Goal: Use online tool/utility

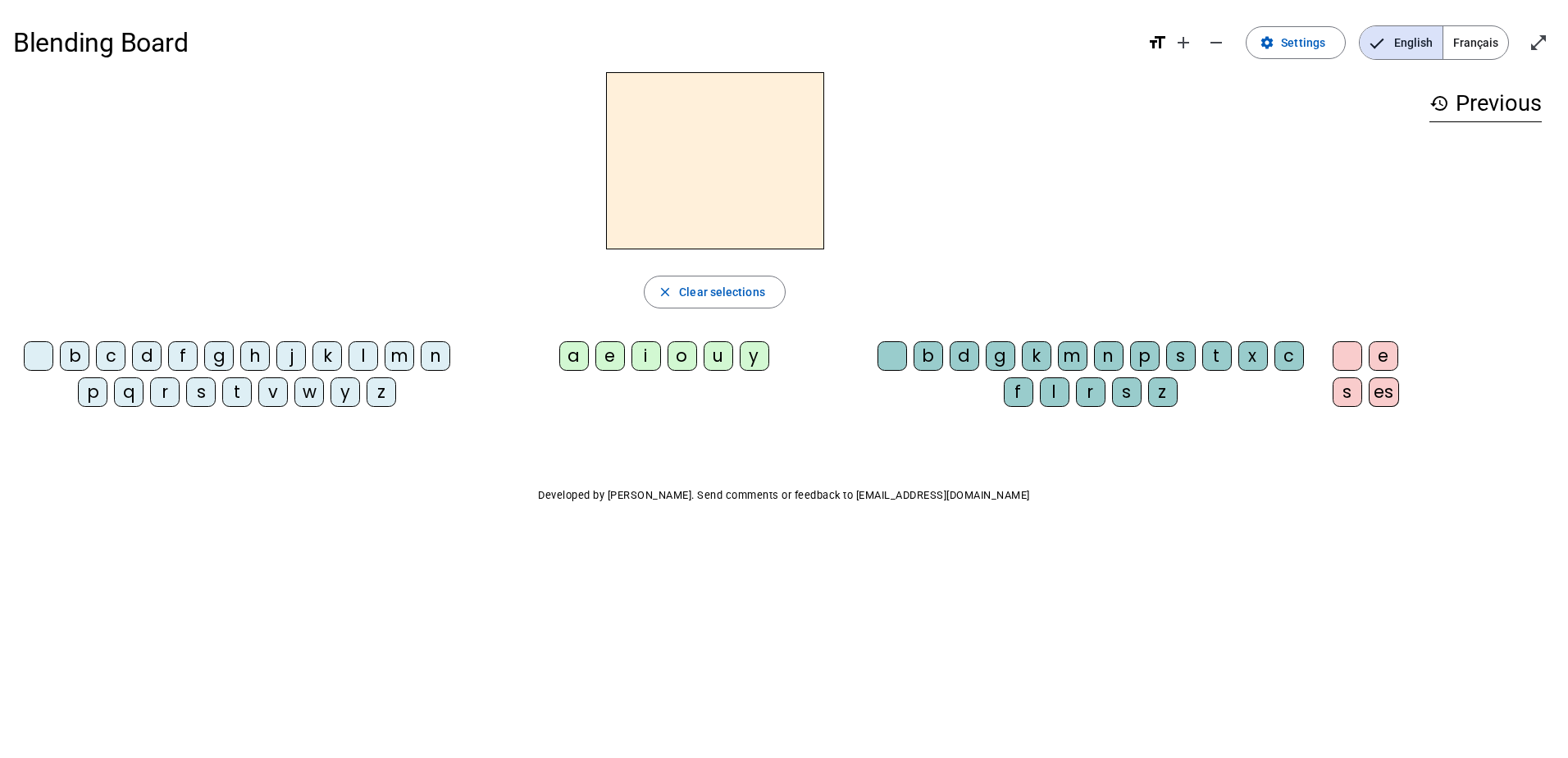
click at [215, 346] on div "g" at bounding box center [219, 356] width 30 height 30
click at [675, 359] on div "o" at bounding box center [683, 356] width 30 height 30
click at [785, 172] on h2 "go" at bounding box center [715, 160] width 218 height 177
click at [768, 144] on h2 "go" at bounding box center [715, 160] width 218 height 177
click at [1187, 197] on div "go" at bounding box center [715, 160] width 1403 height 177
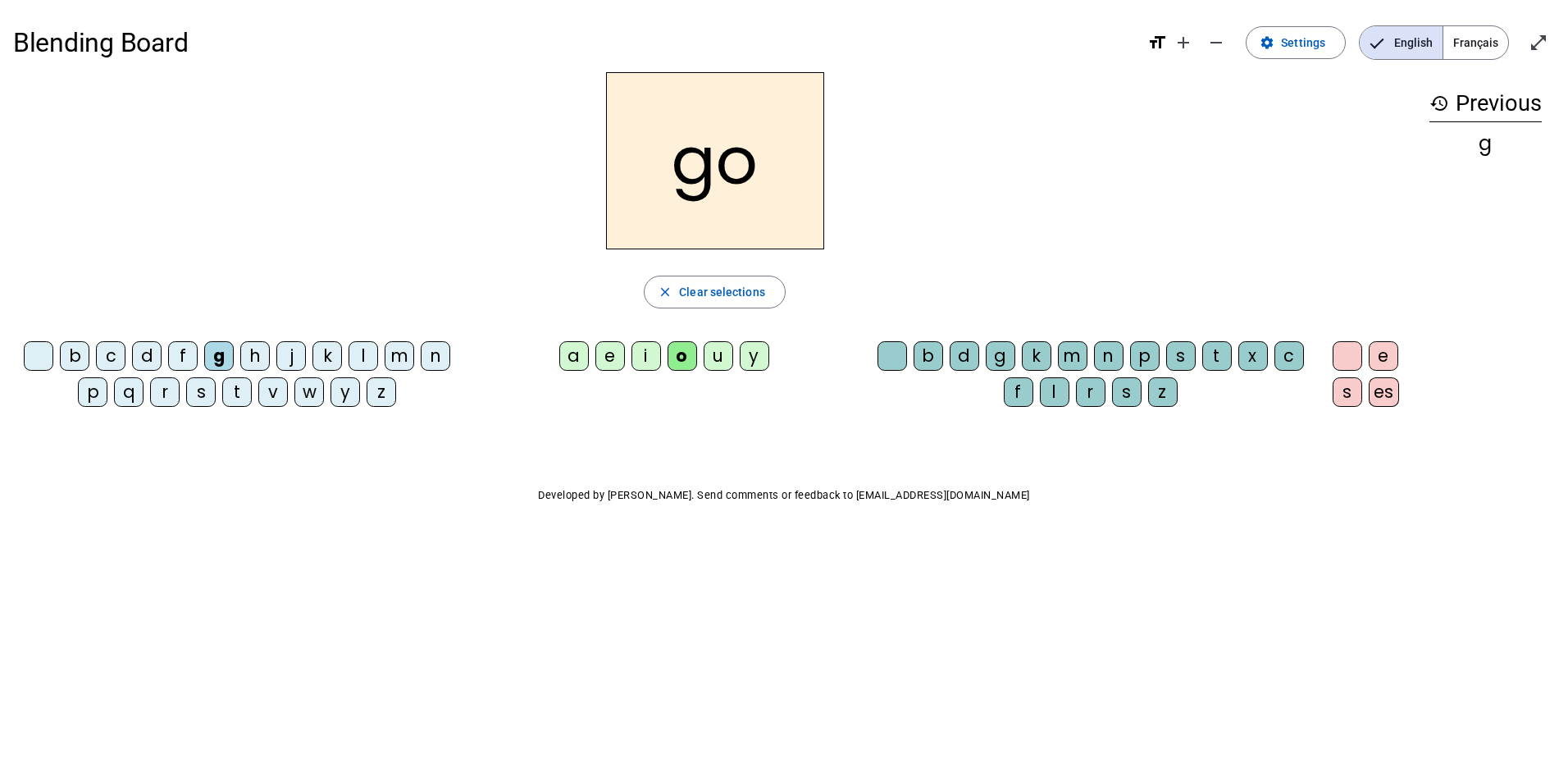
click at [1402, 47] on span "English" at bounding box center [1401, 42] width 83 height 33
click at [1284, 55] on span at bounding box center [1295, 42] width 98 height 39
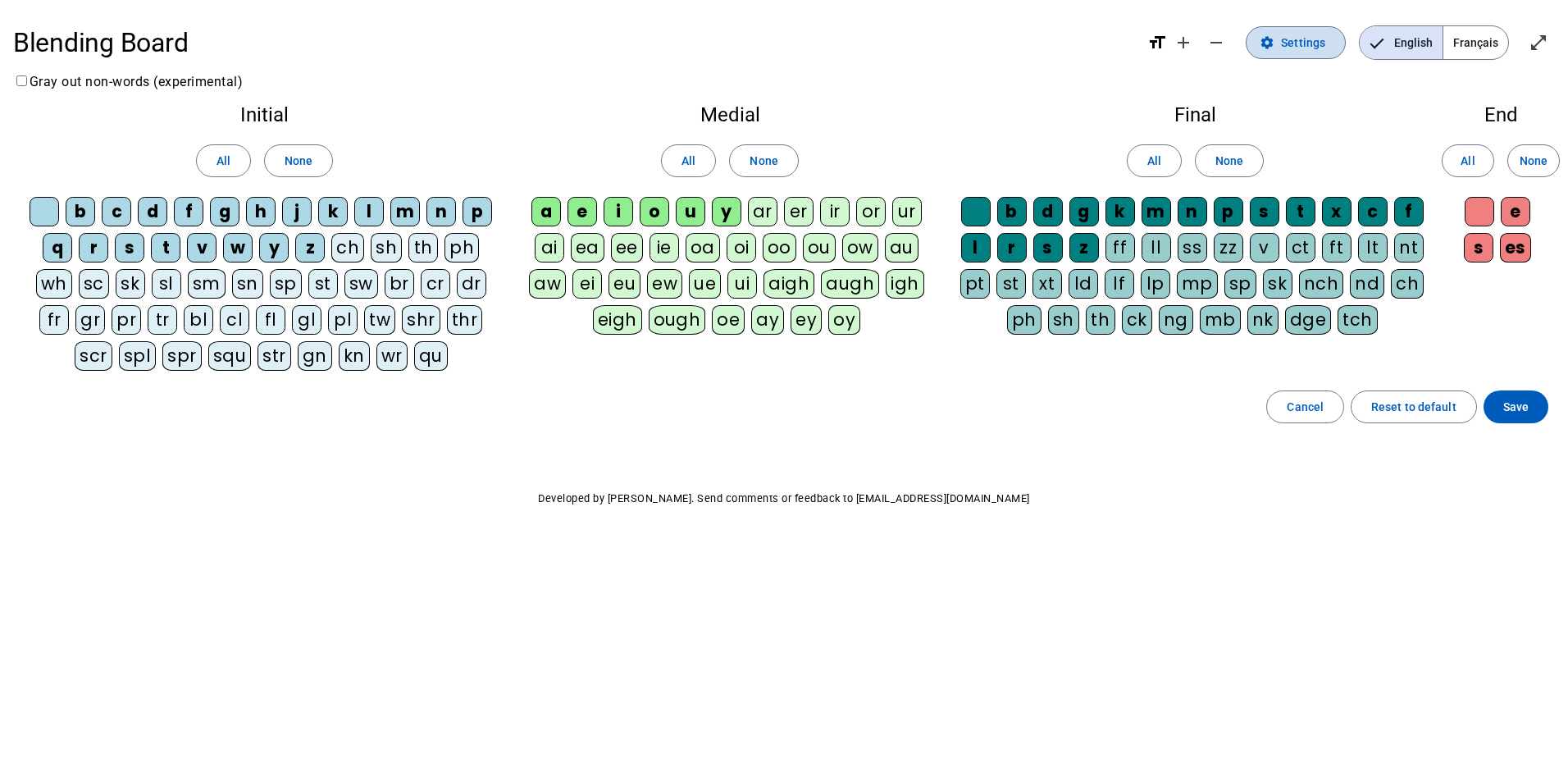
click at [1284, 55] on span at bounding box center [1295, 42] width 98 height 39
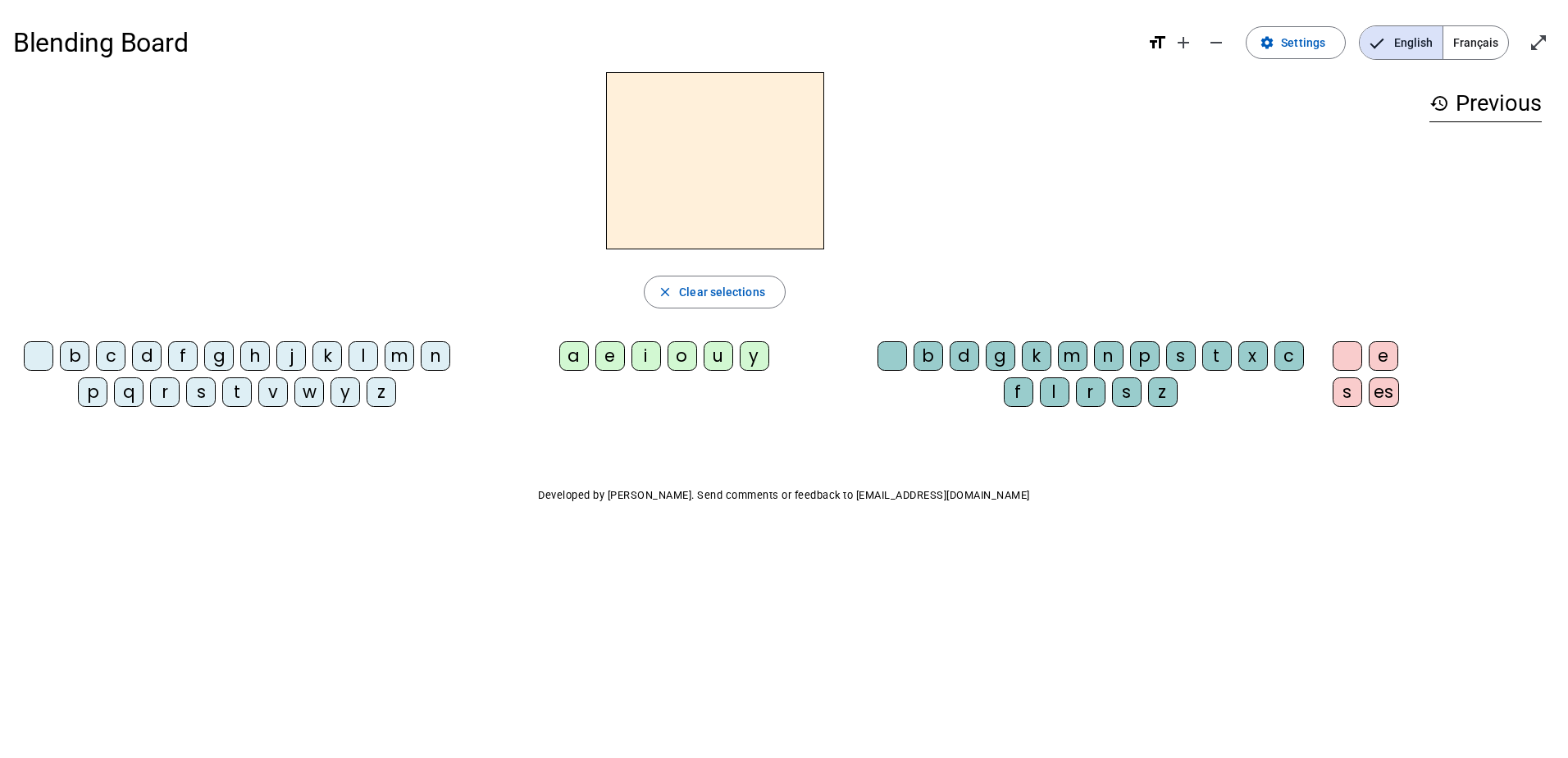
click at [217, 359] on div "g" at bounding box center [219, 356] width 30 height 30
click at [690, 355] on div "o" at bounding box center [683, 356] width 30 height 30
click at [234, 389] on div "t" at bounding box center [237, 392] width 30 height 30
click at [780, 164] on h2 "to" at bounding box center [715, 160] width 218 height 177
click at [1070, 360] on div "m" at bounding box center [1073, 356] width 30 height 30
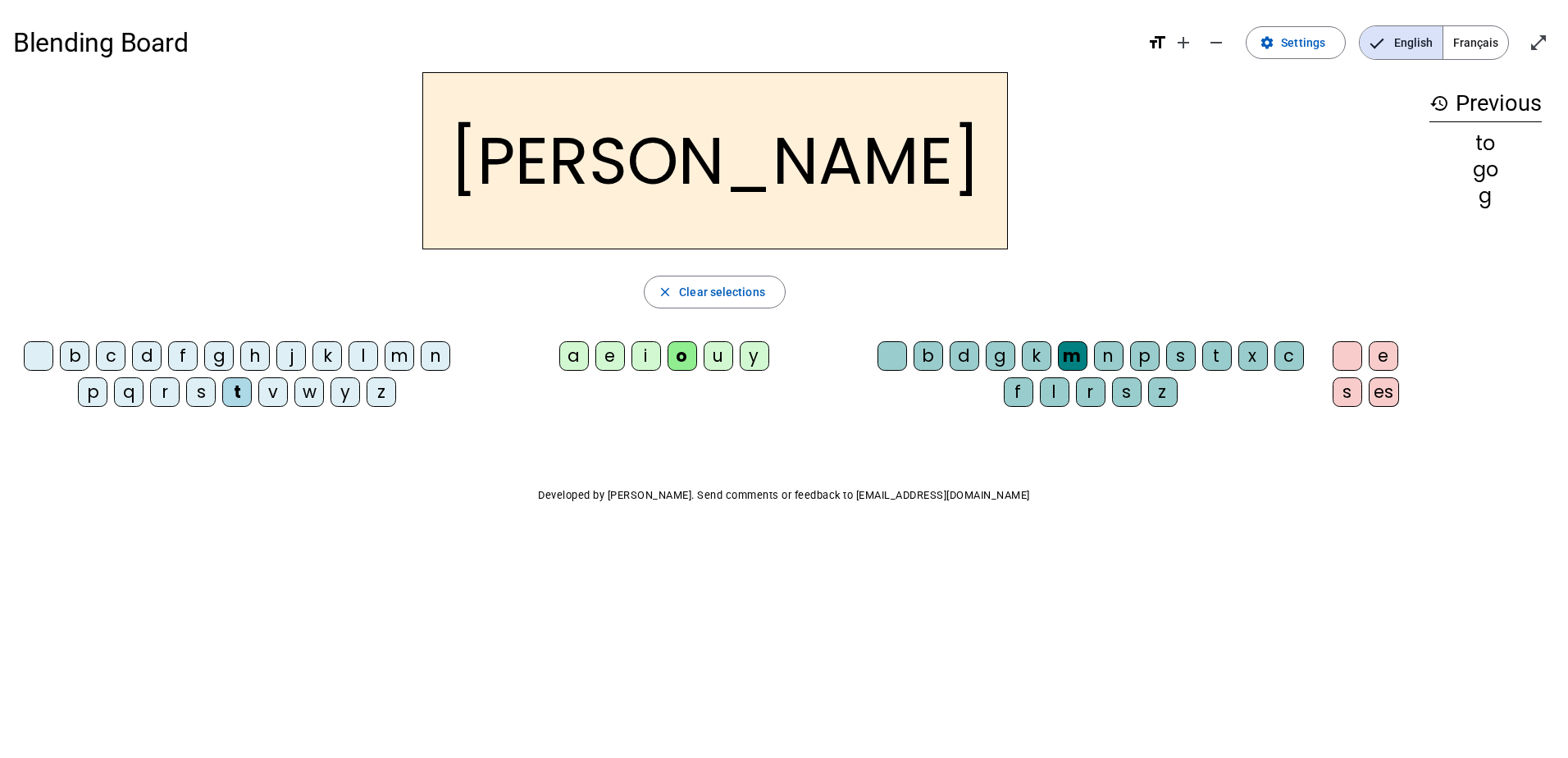
click at [1347, 389] on div "s" at bounding box center [1348, 392] width 30 height 30
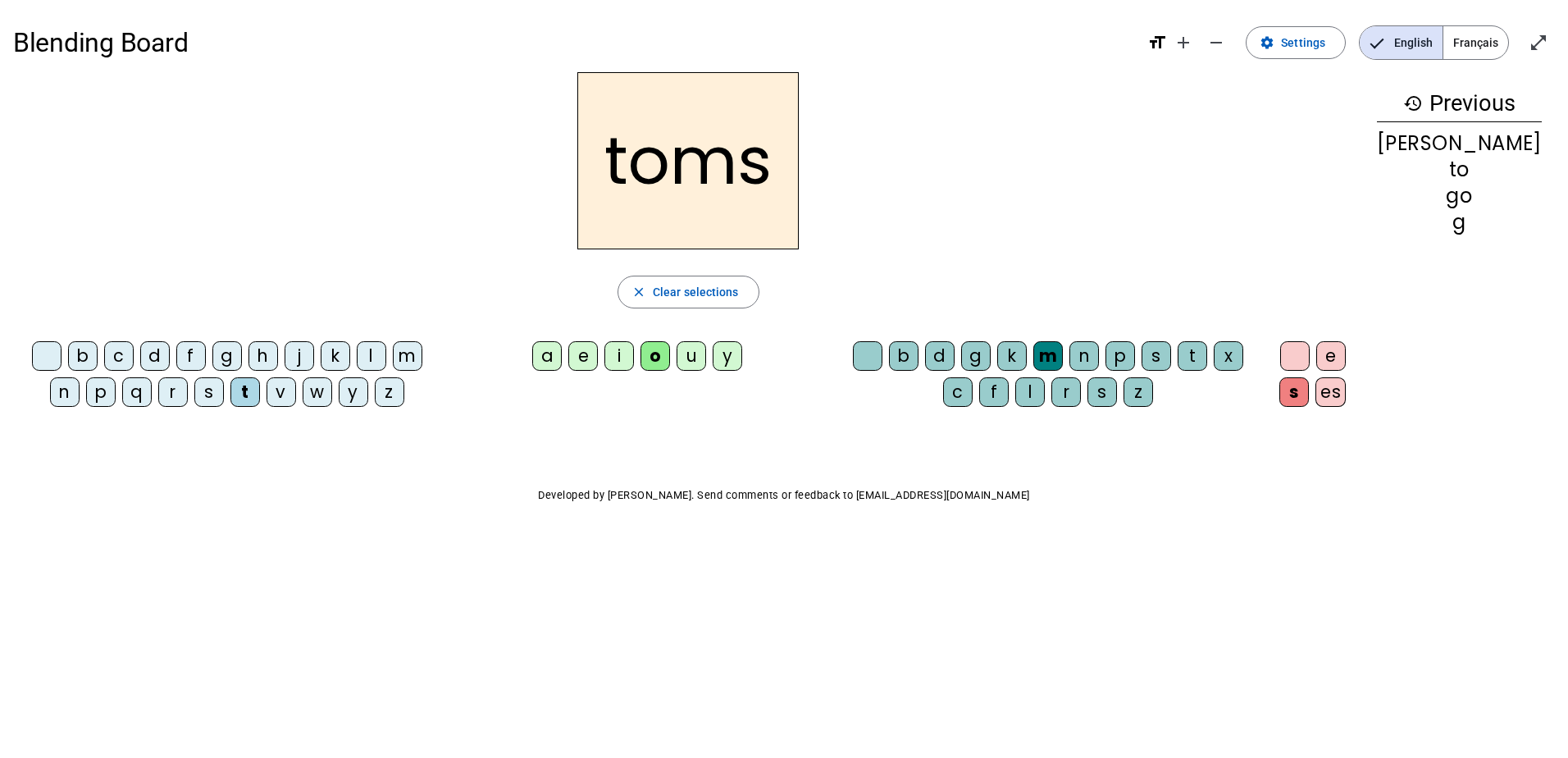
click at [562, 358] on div "a" at bounding box center [548, 356] width 30 height 30
click at [181, 350] on div "f" at bounding box center [191, 356] width 30 height 30
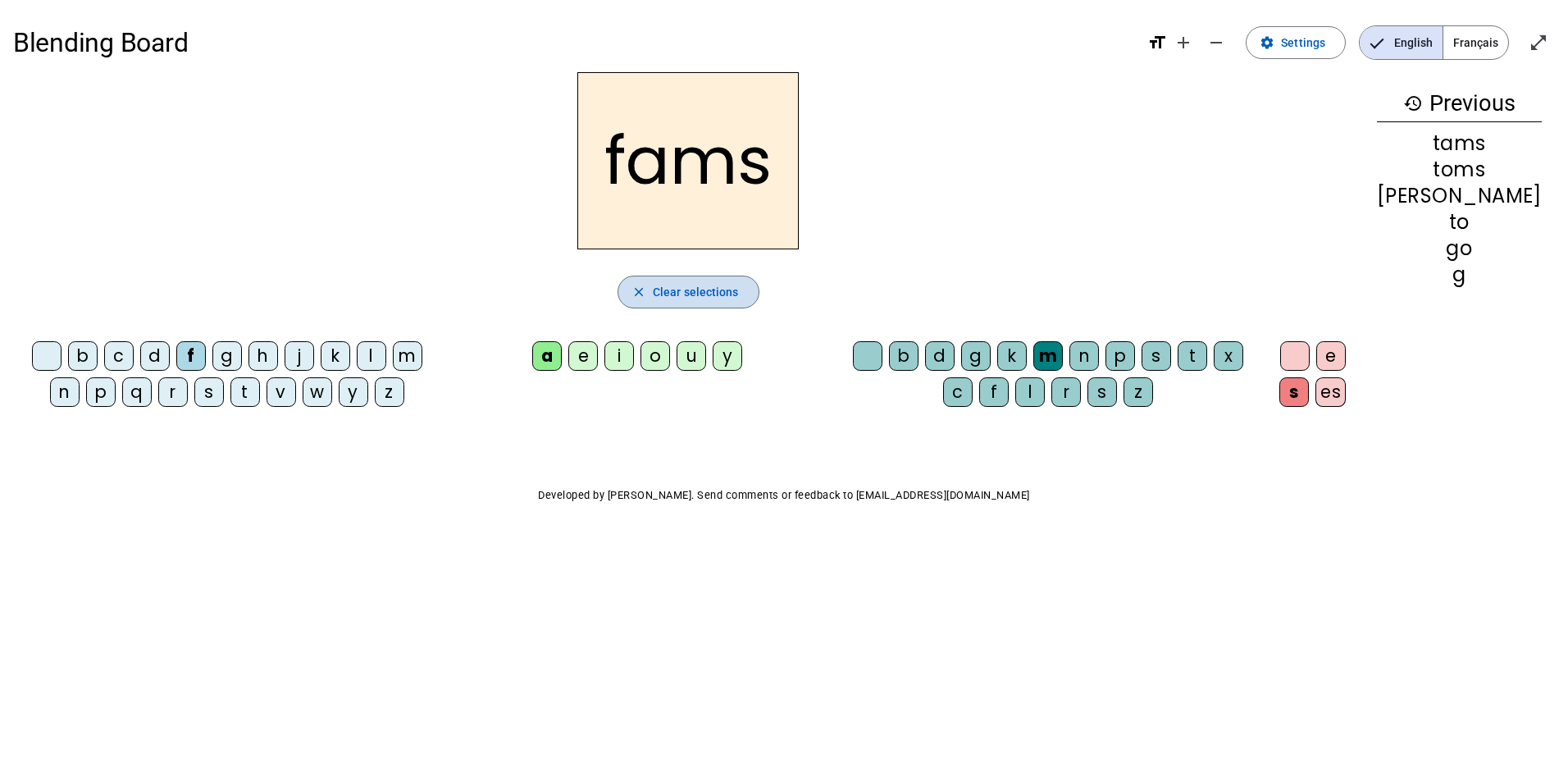
click at [712, 286] on span "Clear selections" at bounding box center [696, 292] width 86 height 20
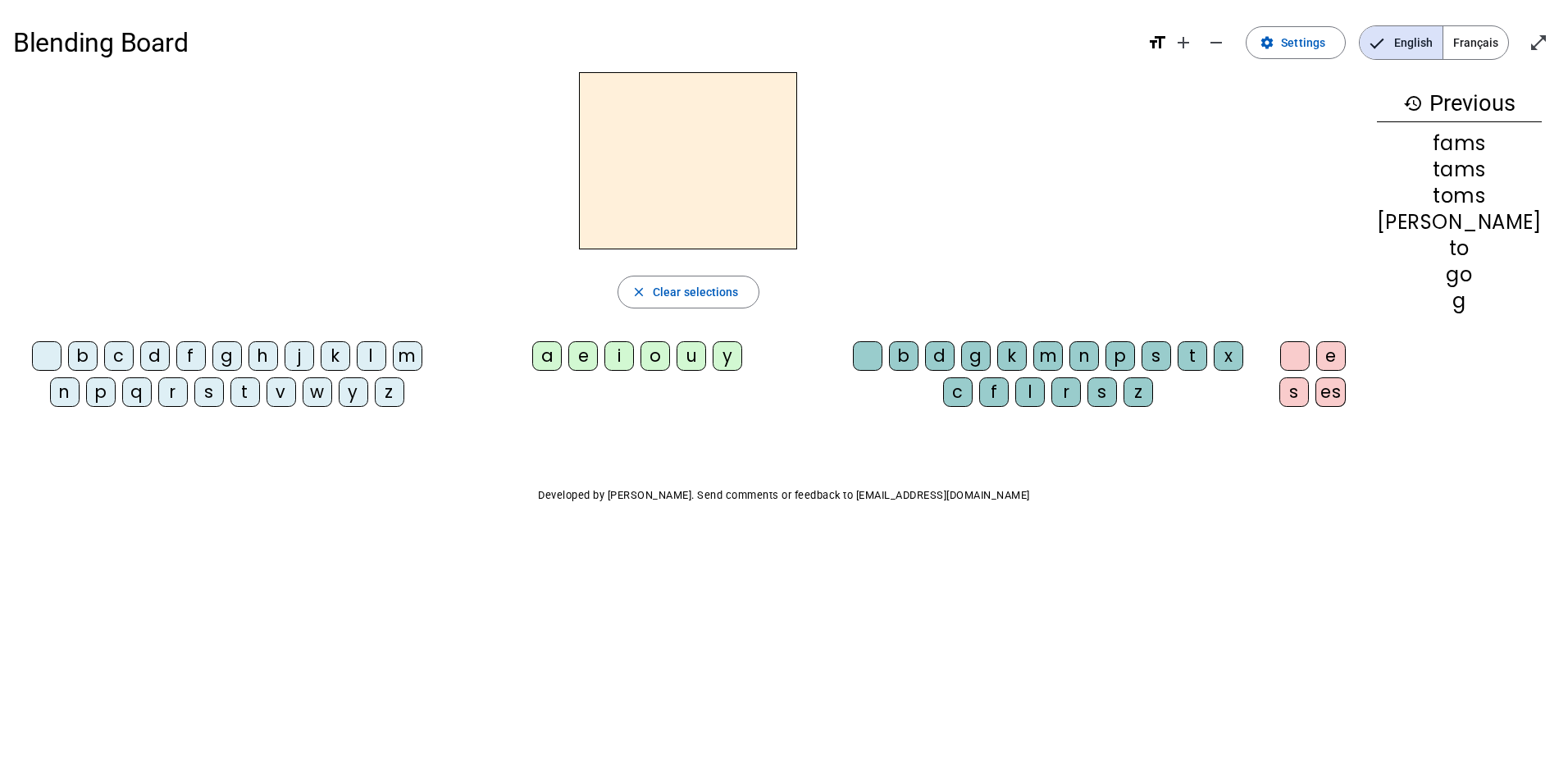
click at [216, 358] on div "g" at bounding box center [228, 356] width 30 height 30
click at [265, 353] on div "h" at bounding box center [264, 356] width 30 height 30
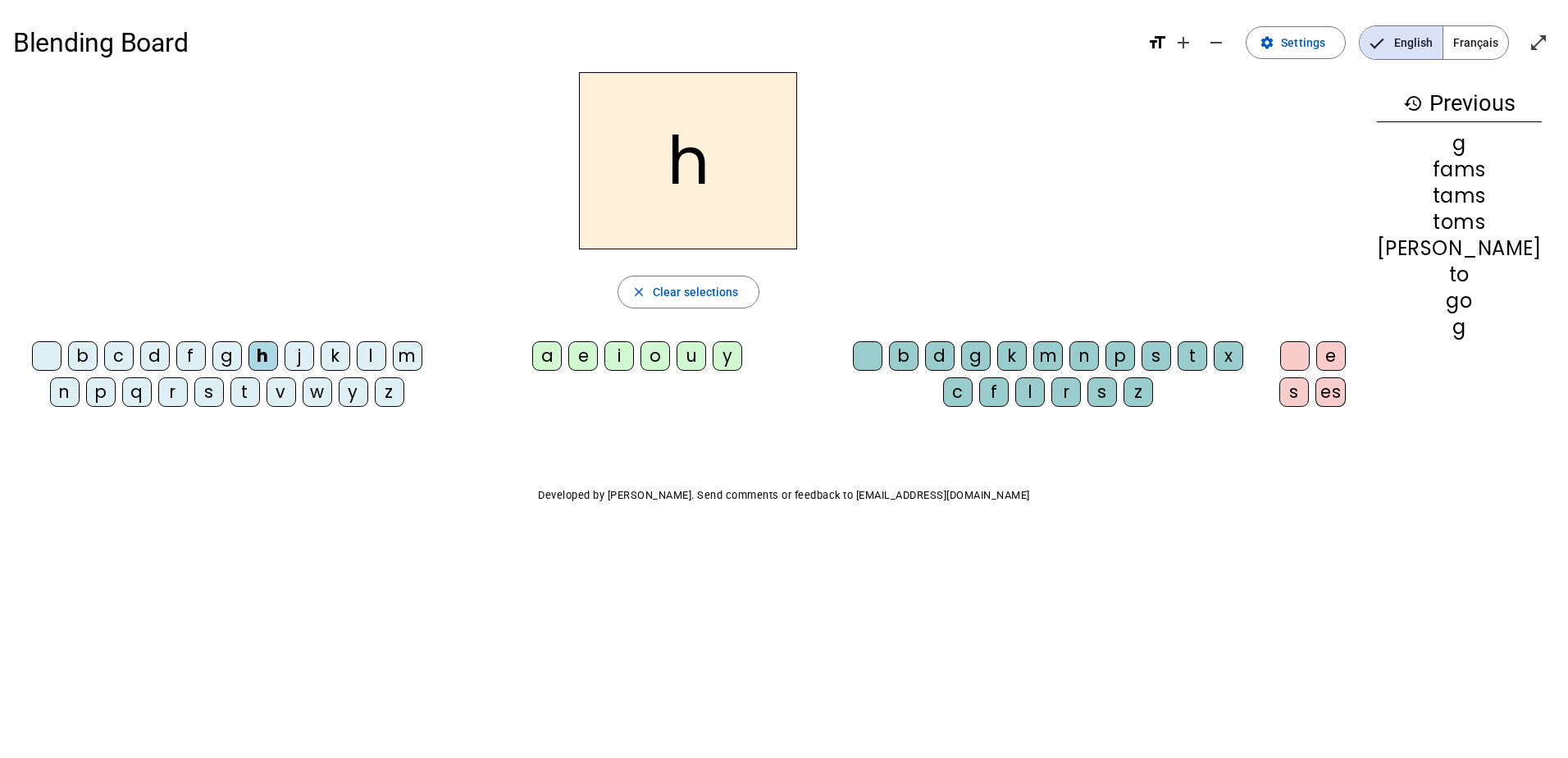
click at [216, 359] on div "g" at bounding box center [228, 356] width 30 height 30
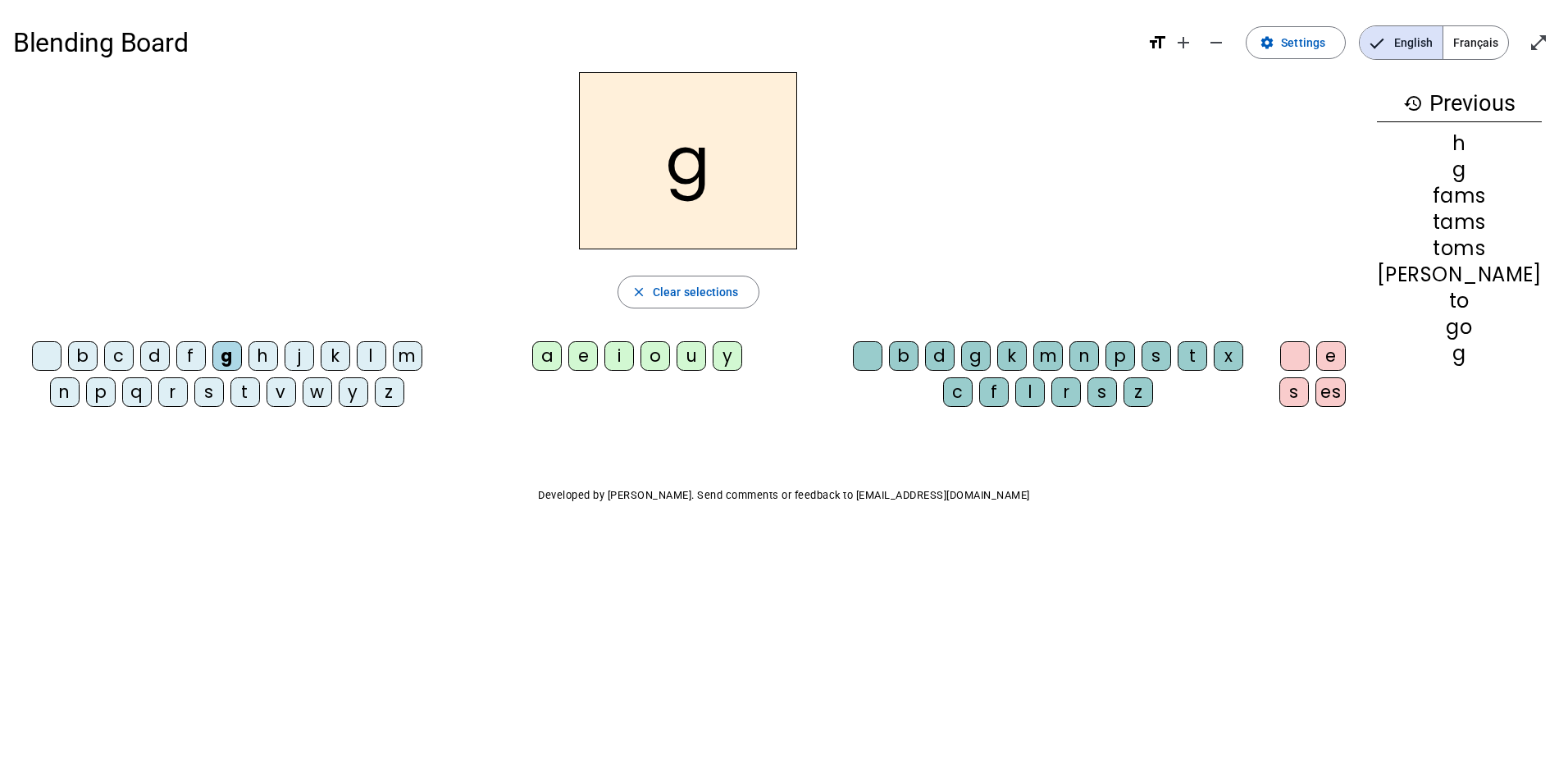
click at [757, 174] on h2 "g" at bounding box center [688, 160] width 218 height 177
click at [254, 348] on div "h" at bounding box center [264, 356] width 30 height 30
